Goal: Task Accomplishment & Management: Complete application form

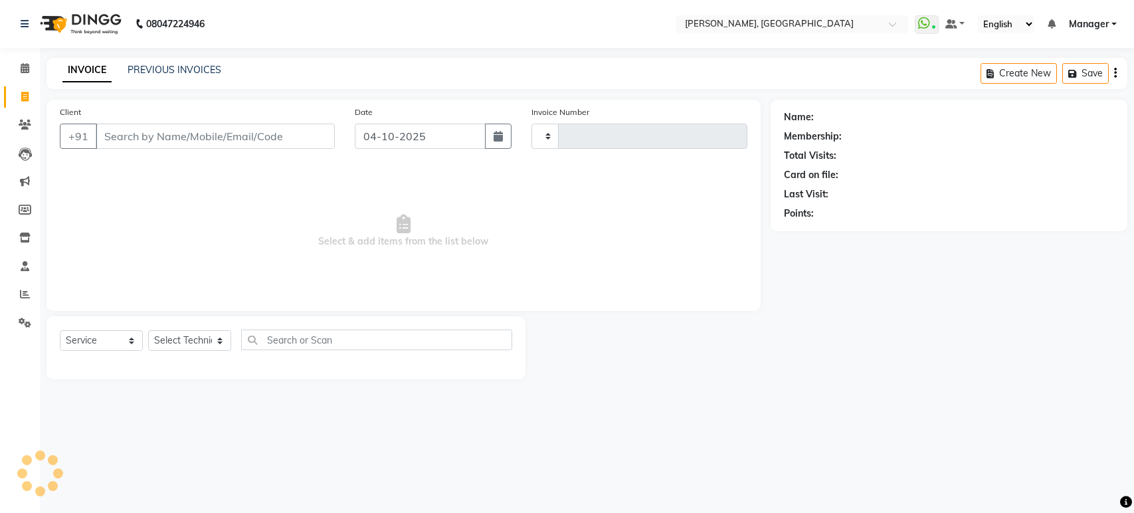
select select "service"
type input "1618"
select select "4998"
click at [194, 335] on select "Select Technician" at bounding box center [189, 340] width 83 height 21
click at [207, 339] on select "Select Technician [PERSON_NAME] Manager [PERSON_NAME]" at bounding box center [189, 340] width 83 height 21
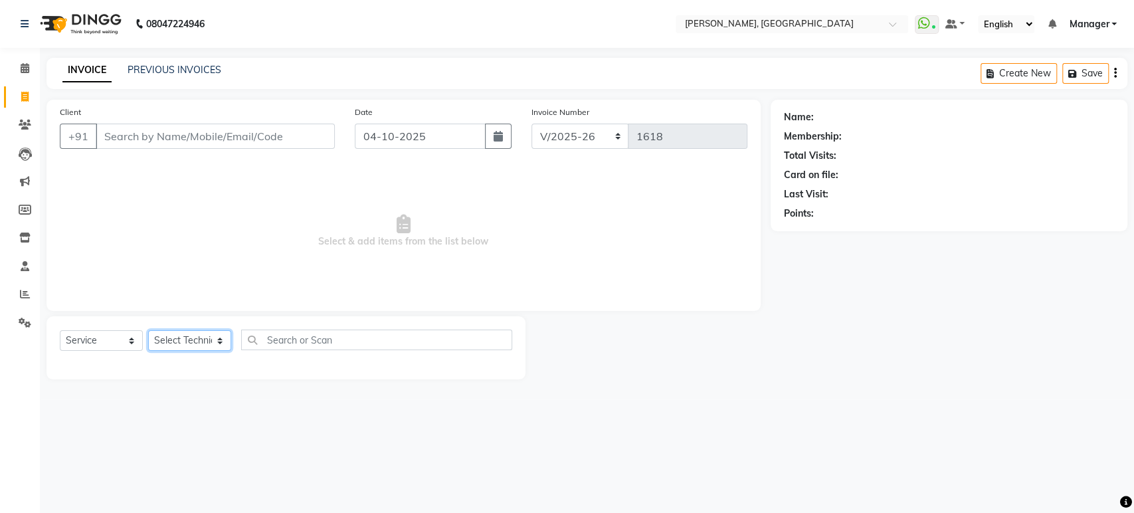
click at [207, 339] on select "Select Technician [PERSON_NAME] Manager [PERSON_NAME]" at bounding box center [189, 340] width 83 height 21
select select "88386"
click at [148, 330] on select "Select Technician [PERSON_NAME] Manager [PERSON_NAME]" at bounding box center [189, 340] width 83 height 21
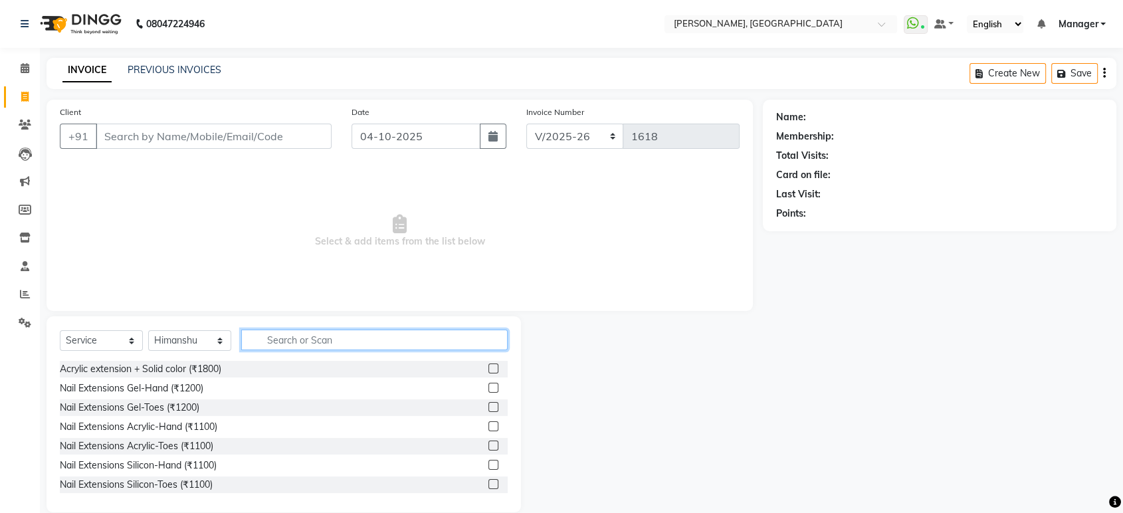
click at [278, 337] on input "text" at bounding box center [374, 339] width 266 height 21
type input "r"
click at [27, 72] on icon at bounding box center [25, 68] width 9 height 10
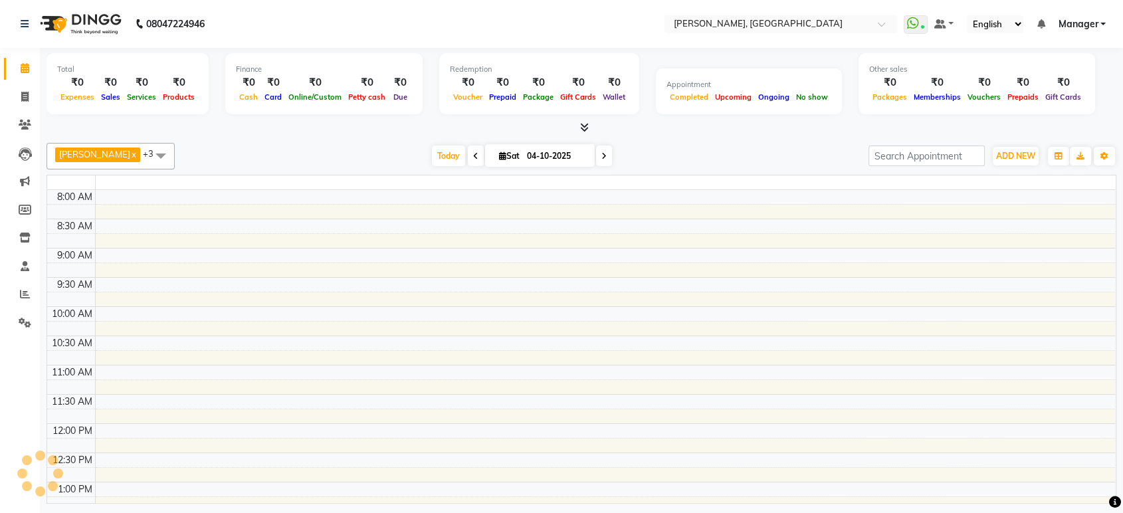
scroll to position [466, 0]
